Goal: Transaction & Acquisition: Purchase product/service

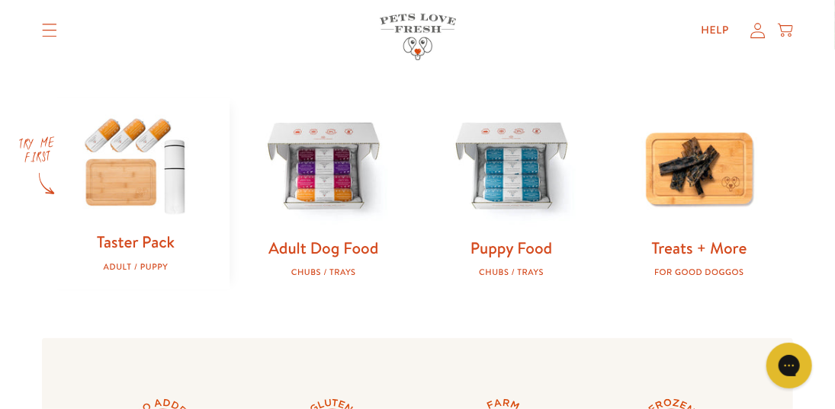
scroll to position [381, 0]
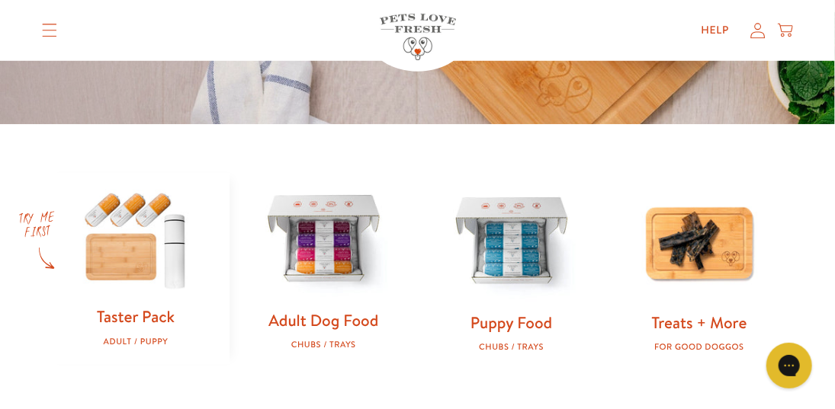
click at [353, 261] on img at bounding box center [323, 240] width 139 height 139
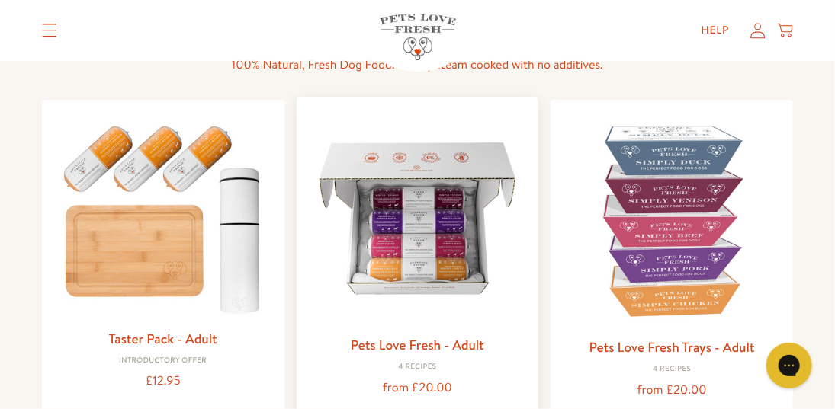
scroll to position [152, 0]
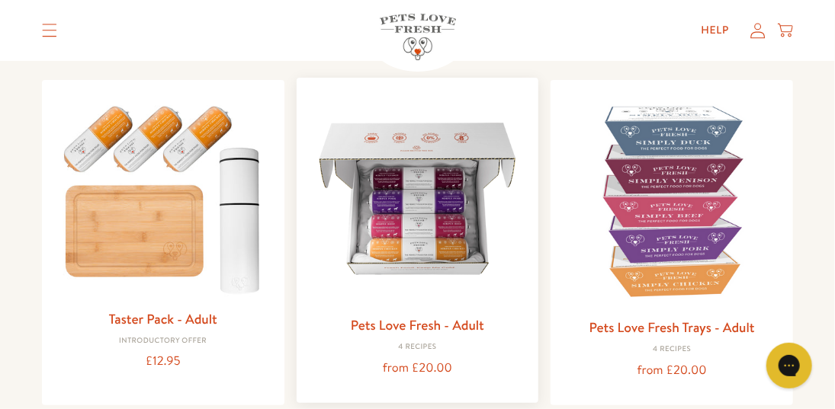
click at [441, 325] on link "Pets Love Fresh - Adult" at bounding box center [417, 325] width 133 height 19
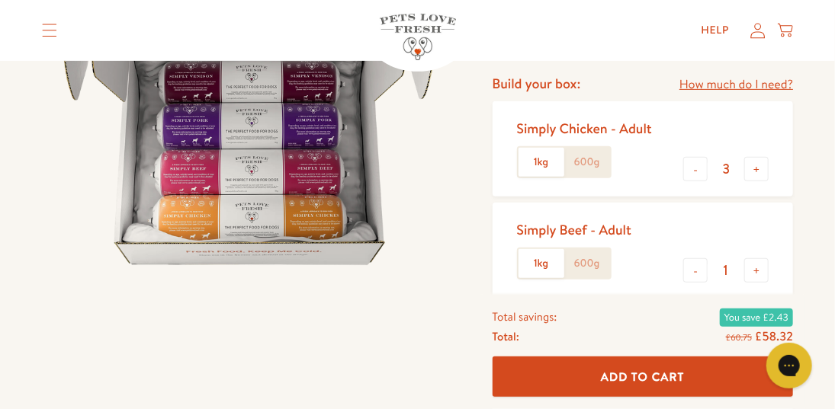
click at [589, 166] on label "600g" at bounding box center [587, 162] width 46 height 29
click at [0, 0] on input "600g" at bounding box center [0, 0] width 0 height 0
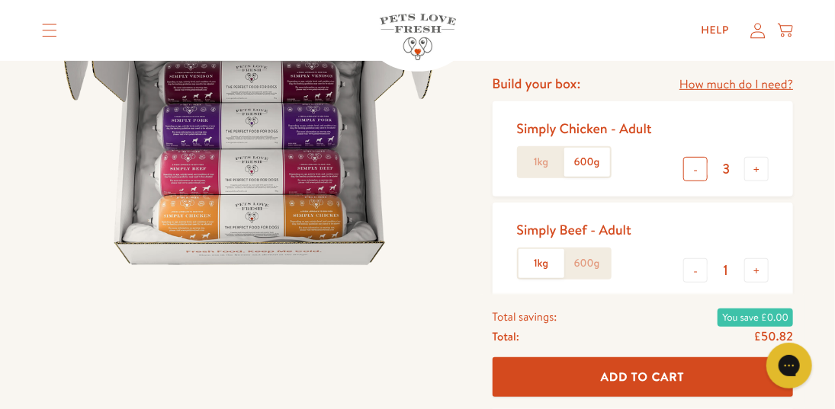
click at [695, 172] on button "-" at bounding box center [695, 169] width 24 height 24
type input "1"
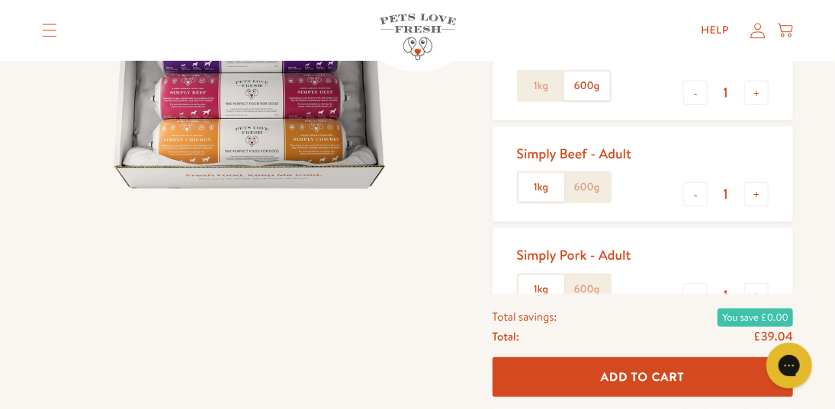
scroll to position [381, 0]
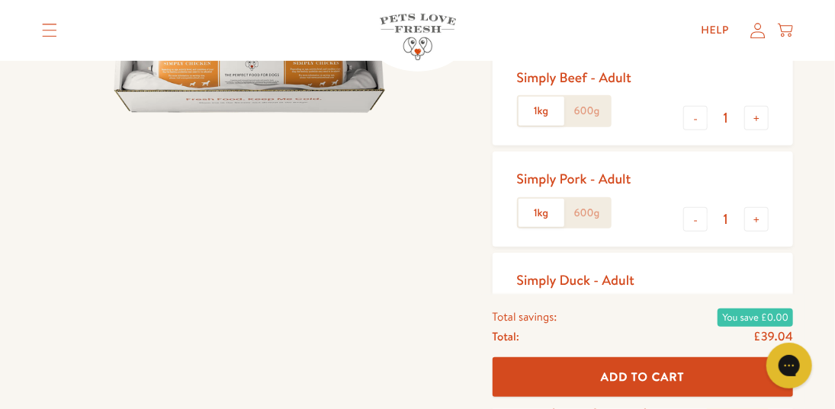
click at [548, 222] on label "1kg" at bounding box center [541, 213] width 46 height 29
click at [0, 0] on input "1kg" at bounding box center [0, 0] width 0 height 0
click at [539, 214] on label "1kg" at bounding box center [541, 213] width 46 height 29
click at [0, 0] on input "1kg" at bounding box center [0, 0] width 0 height 0
click at [541, 211] on label "1kg" at bounding box center [541, 213] width 46 height 29
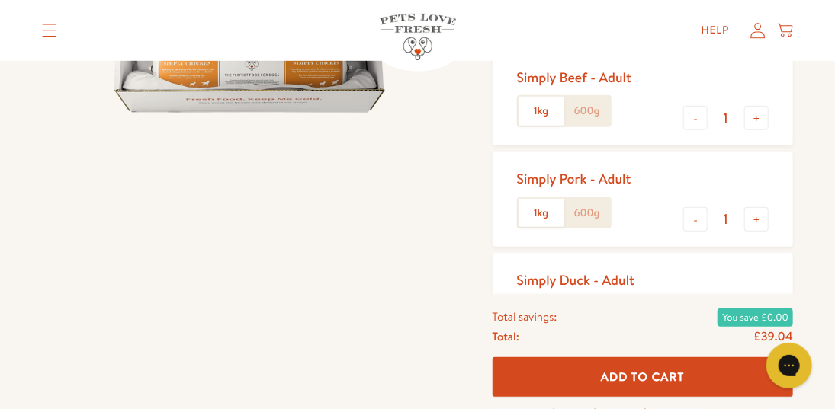
click at [0, 0] on input "1kg" at bounding box center [0, 0] width 0 height 0
click at [537, 210] on label "1kg" at bounding box center [541, 213] width 46 height 29
click at [0, 0] on input "1kg" at bounding box center [0, 0] width 0 height 0
click at [597, 216] on label "600g" at bounding box center [587, 213] width 46 height 29
click at [0, 0] on input "600g" at bounding box center [0, 0] width 0 height 0
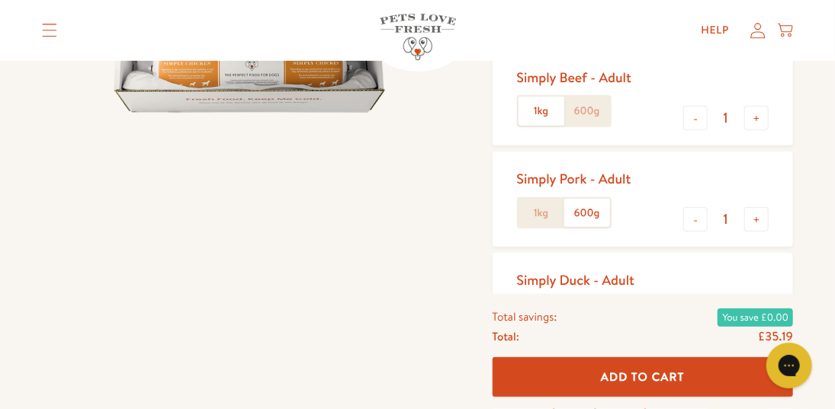
click at [534, 214] on label "1kg" at bounding box center [541, 213] width 46 height 29
click at [0, 0] on input "1kg" at bounding box center [0, 0] width 0 height 0
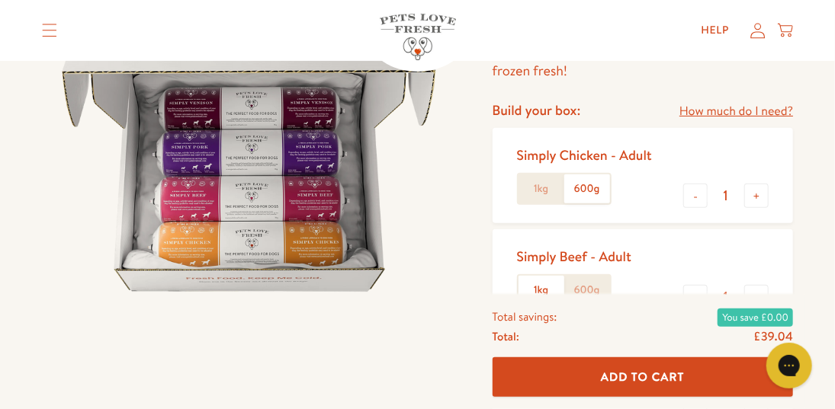
scroll to position [152, 0]
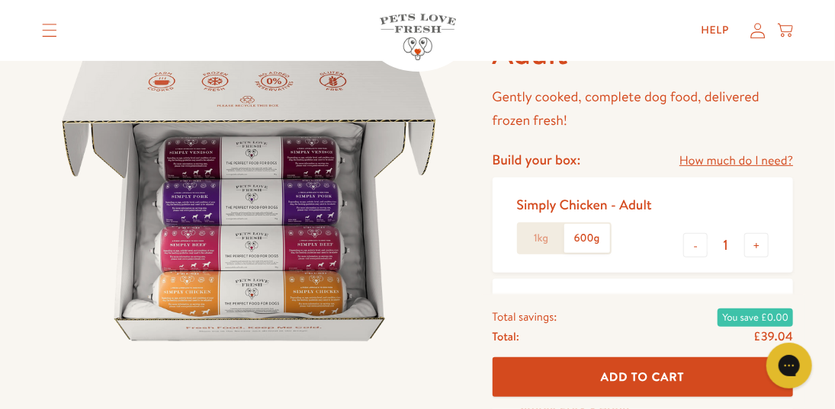
click at [579, 239] on label "600g" at bounding box center [587, 238] width 46 height 29
click at [0, 0] on input "600g" at bounding box center [0, 0] width 0 height 0
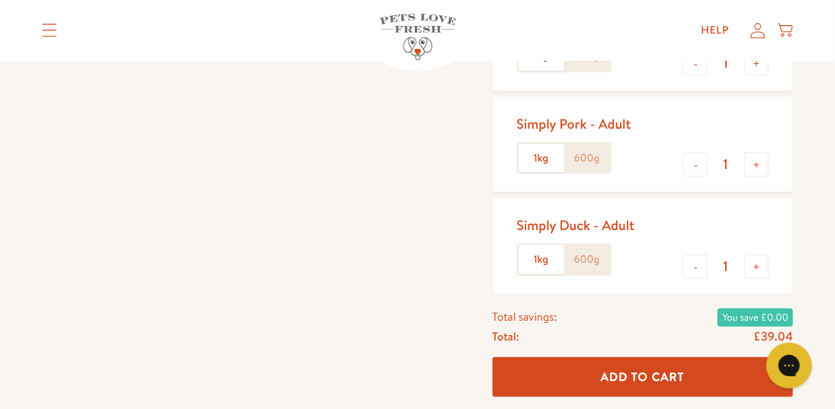
scroll to position [457, 0]
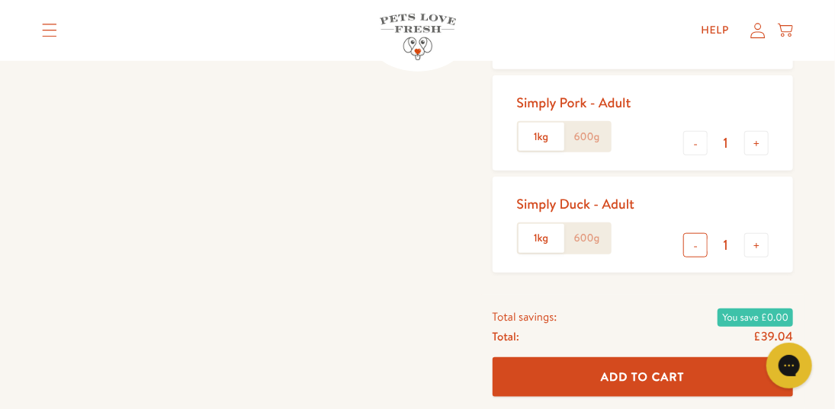
click at [694, 246] on button "-" at bounding box center [695, 245] width 24 height 24
type input "0"
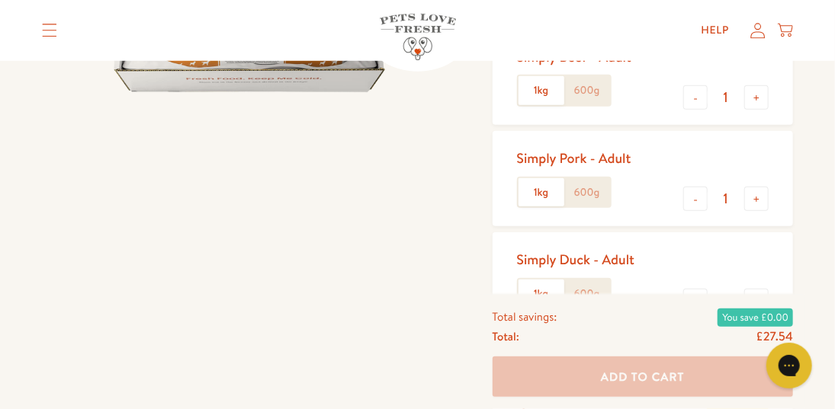
scroll to position [381, 0]
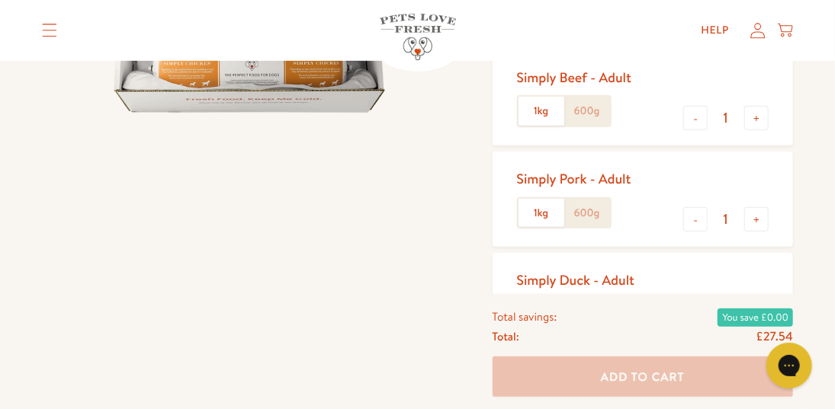
click at [573, 209] on label "600g" at bounding box center [587, 213] width 46 height 29
click at [0, 0] on input "600g" at bounding box center [0, 0] width 0 height 0
click at [534, 212] on label "1kg" at bounding box center [541, 213] width 46 height 29
click at [0, 0] on input "1kg" at bounding box center [0, 0] width 0 height 0
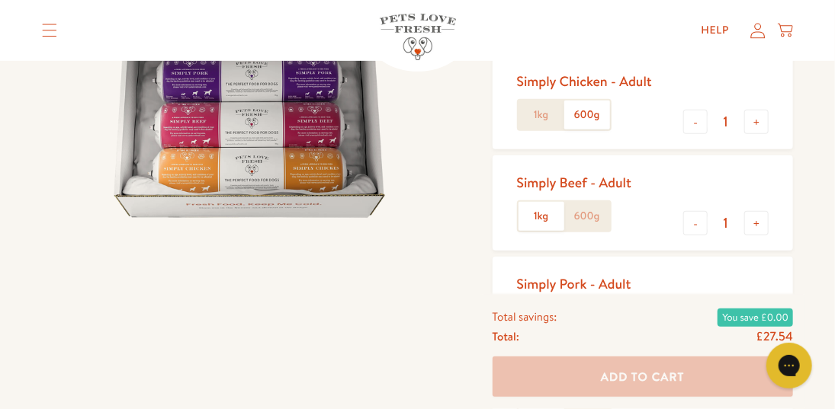
scroll to position [305, 0]
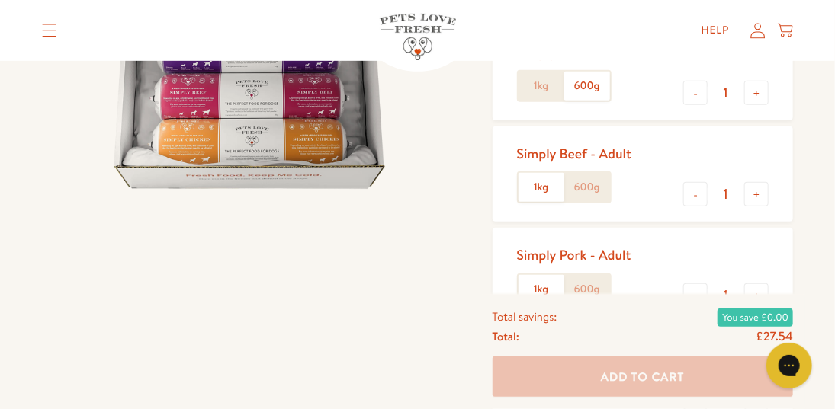
click at [591, 194] on label "600g" at bounding box center [587, 187] width 46 height 29
click at [0, 0] on input "600g" at bounding box center [0, 0] width 0 height 0
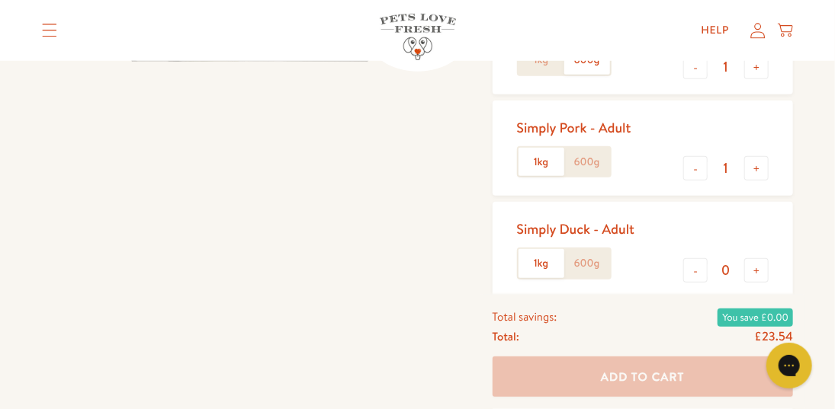
scroll to position [457, 0]
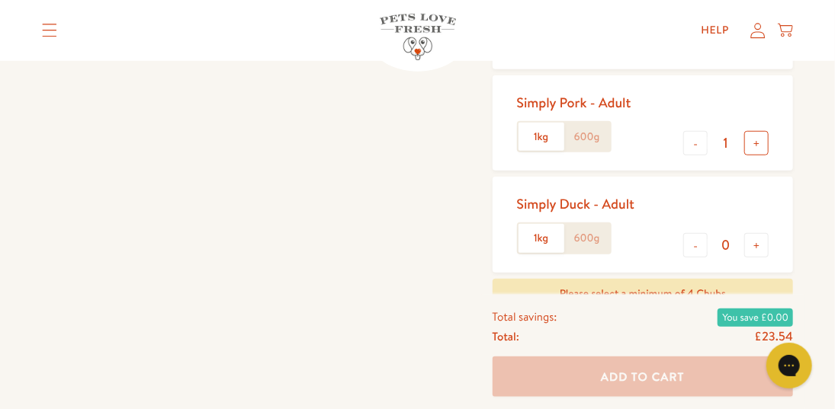
click at [758, 144] on button "+" at bounding box center [756, 143] width 24 height 24
type input "2"
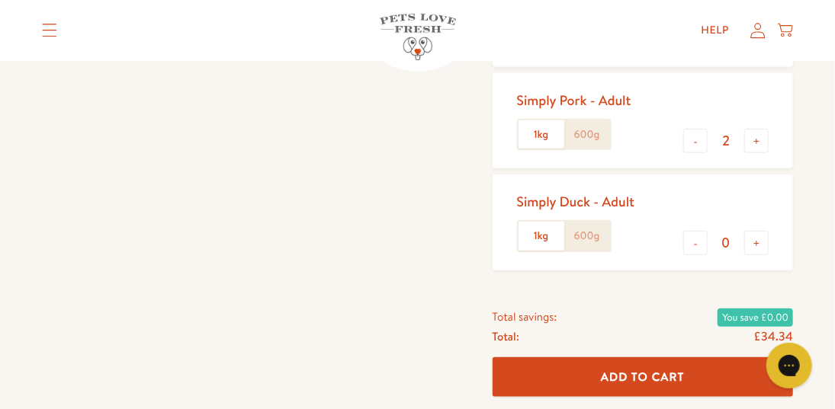
scroll to position [534, 0]
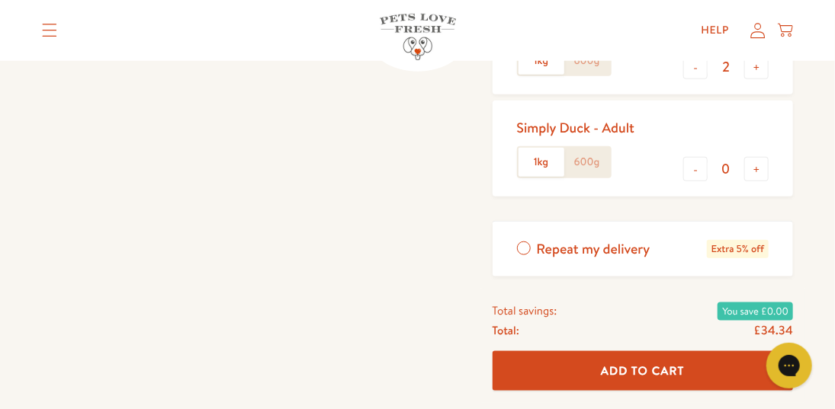
click at [637, 373] on span "Add To Cart" at bounding box center [643, 371] width 84 height 16
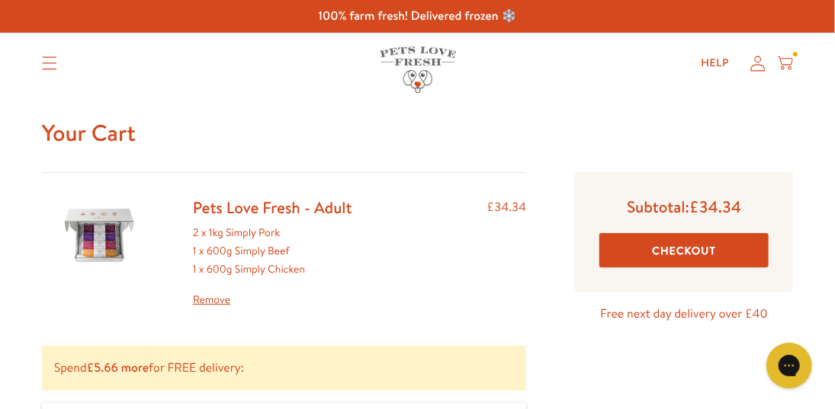
click at [682, 252] on button "Checkout" at bounding box center [683, 250] width 169 height 34
